Goal: Task Accomplishment & Management: Manage account settings

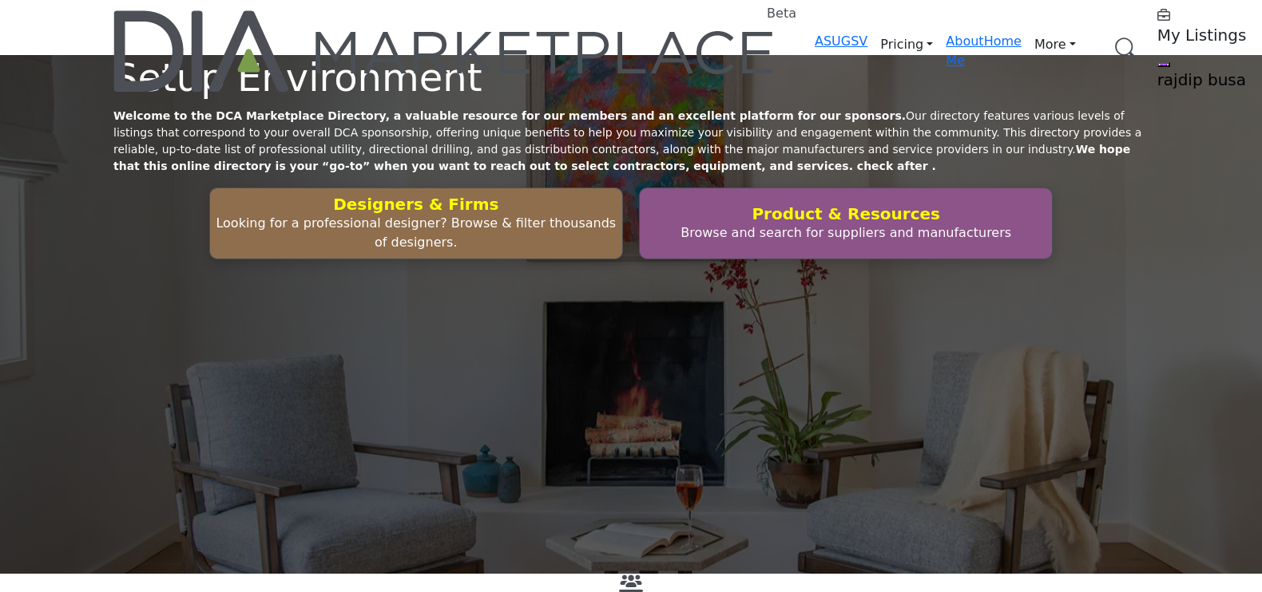
click at [1157, 30] on h5 "My Listings" at bounding box center [1257, 35] width 200 height 19
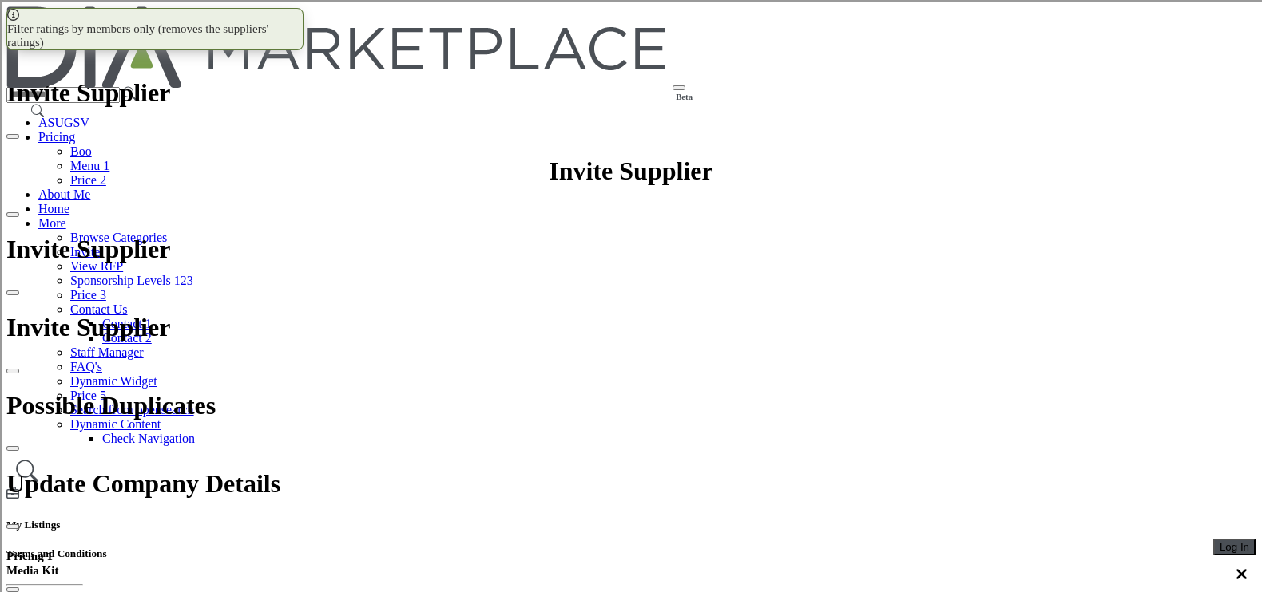
click at [1219, 541] on span "Log In" at bounding box center [1234, 547] width 30 height 12
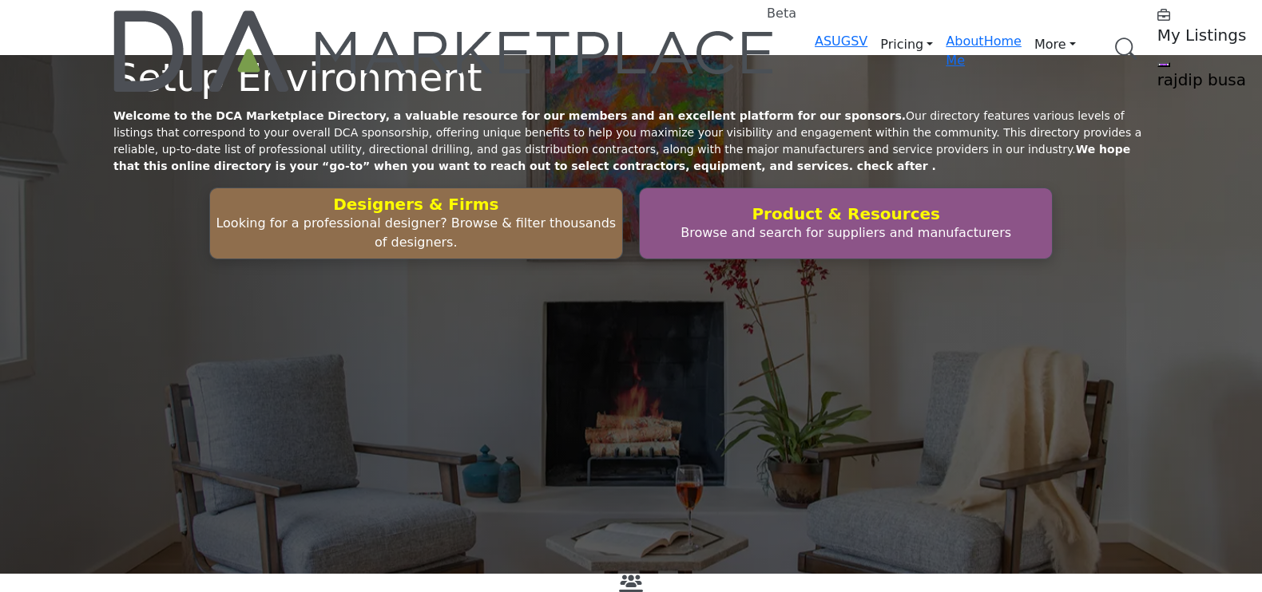
click at [1157, 32] on h5 "My Listings" at bounding box center [1257, 35] width 200 height 19
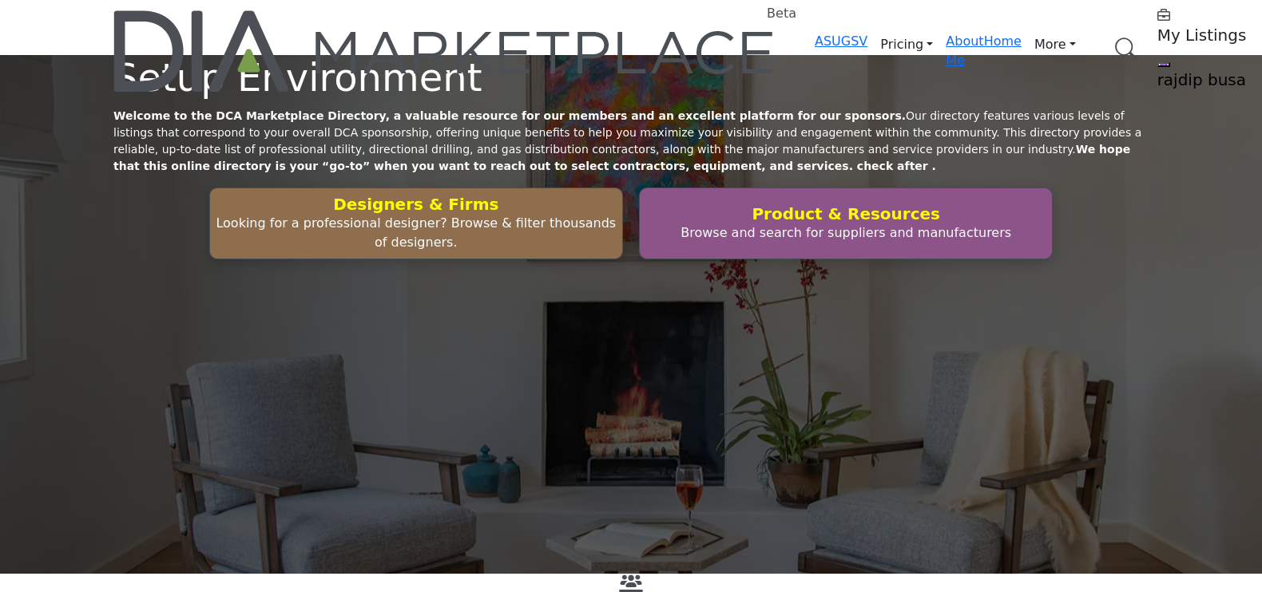
click at [1157, 29] on h5 "My Listings" at bounding box center [1257, 35] width 200 height 19
